Goal: Task Accomplishment & Management: Use online tool/utility

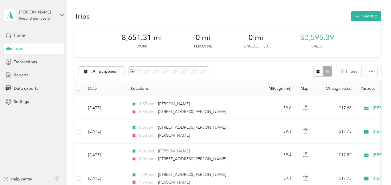
click at [21, 75] on span "Reports" at bounding box center [21, 75] width 15 height 6
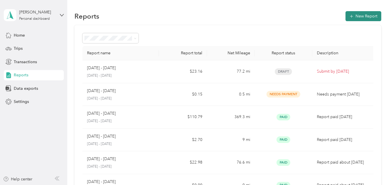
click at [361, 14] on button "New Report" at bounding box center [364, 16] width 36 height 10
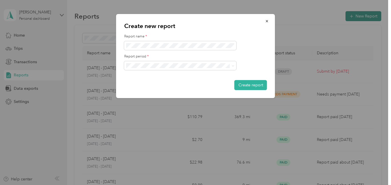
click at [361, 14] on div at bounding box center [195, 92] width 391 height 185
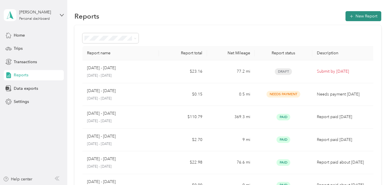
click at [368, 14] on button "New Report" at bounding box center [364, 16] width 36 height 10
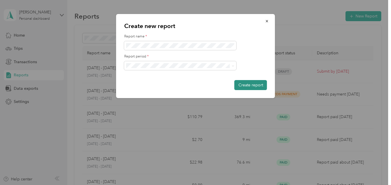
click at [246, 86] on button "Create report" at bounding box center [251, 85] width 33 height 10
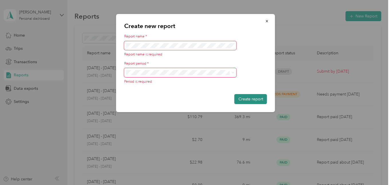
click at [248, 98] on button "Create report" at bounding box center [251, 99] width 33 height 10
click at [17, 46] on div at bounding box center [195, 92] width 391 height 185
